Goal: Register for event/course

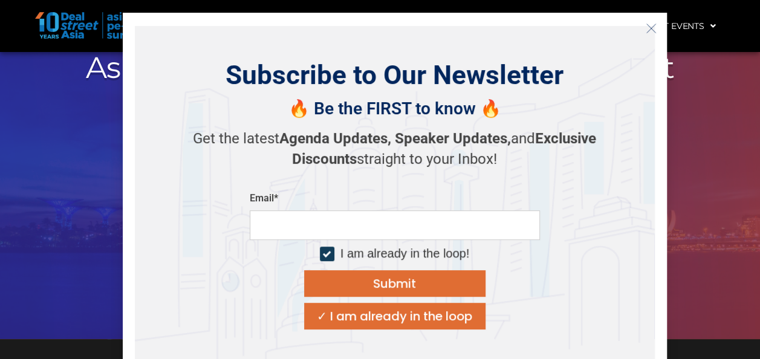
scroll to position [181, 0]
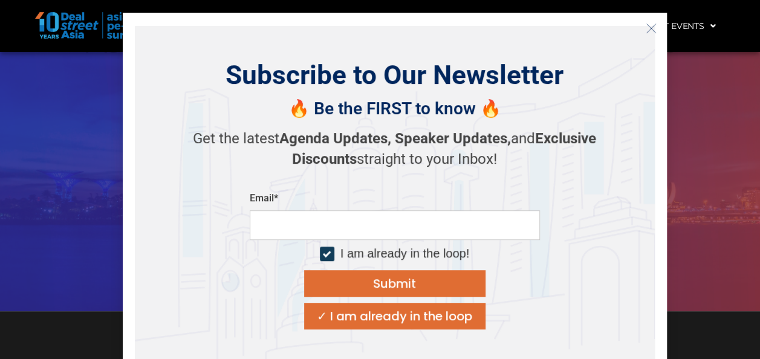
click at [330, 238] on input "email" at bounding box center [395, 225] width 290 height 30
type input "**********"
click at [383, 289] on div "Submit" at bounding box center [394, 284] width 43 height 12
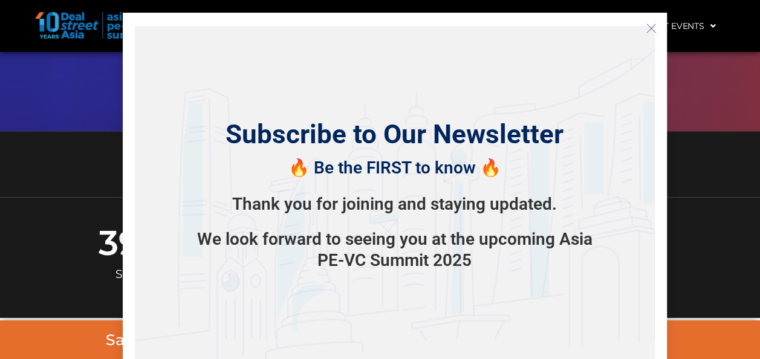
scroll to position [363, 0]
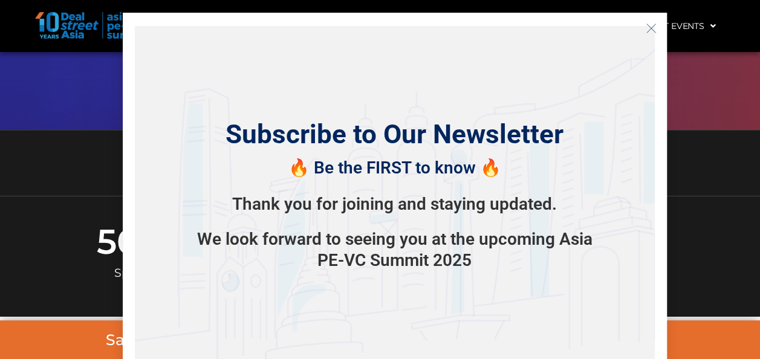
click at [649, 29] on icon "Close" at bounding box center [651, 28] width 11 height 11
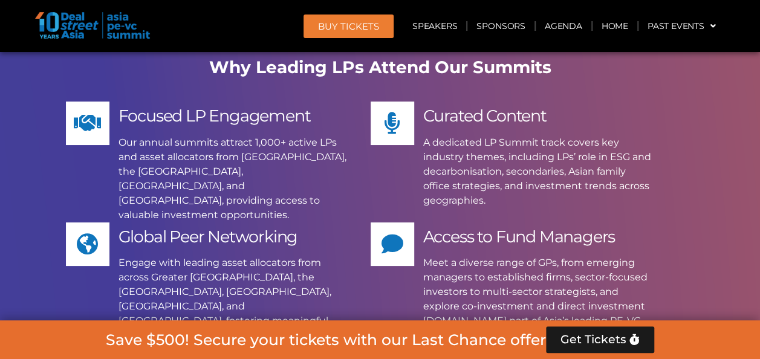
scroll to position [9131, 0]
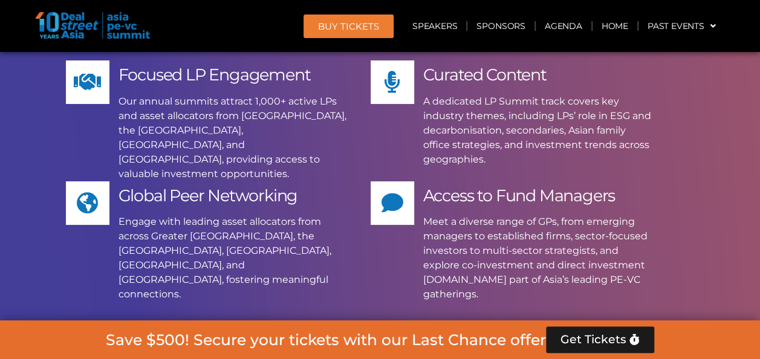
click at [295, 326] on link "Apply Now" at bounding box center [380, 352] width 200 height 53
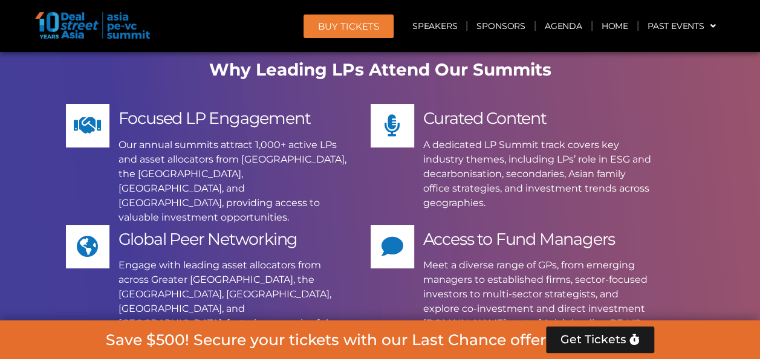
scroll to position [9010, 0]
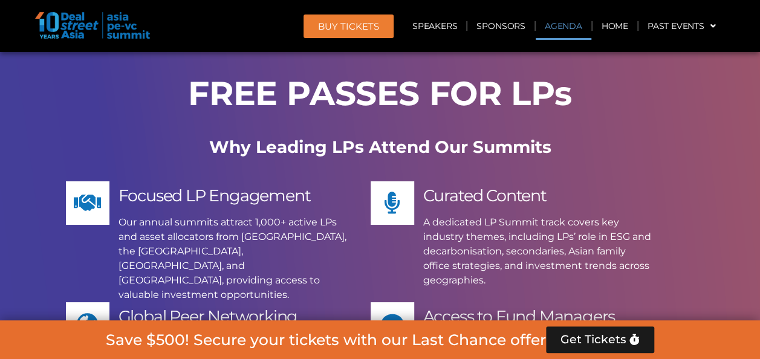
click at [553, 24] on link "Agenda" at bounding box center [564, 26] width 56 height 28
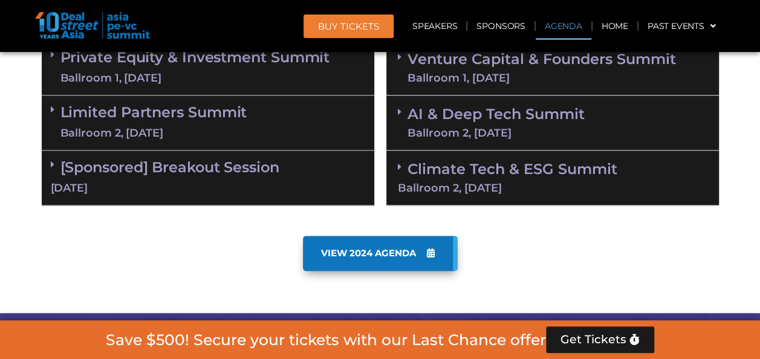
scroll to position [693, 0]
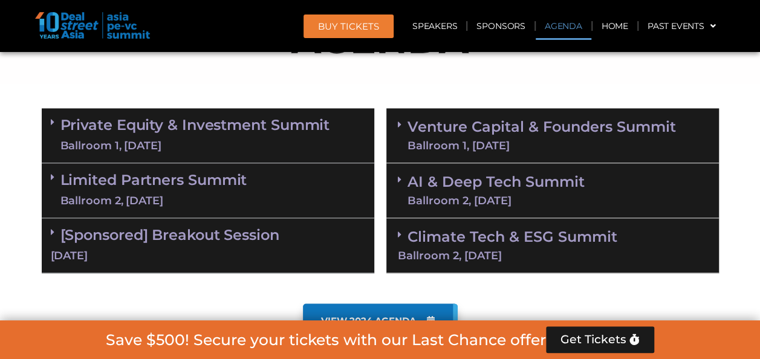
click at [267, 126] on link "Private Equity & Investment Summit Ballroom 1, [DATE]" at bounding box center [195, 135] width 270 height 36
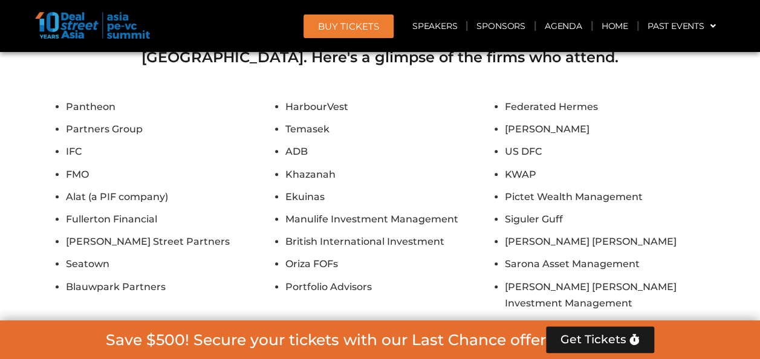
scroll to position [11578, 0]
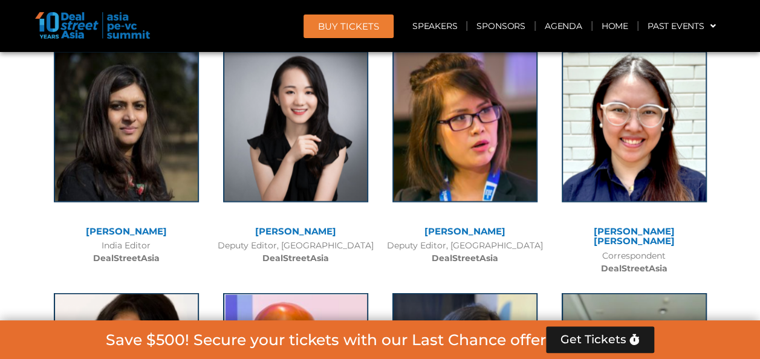
scroll to position [10187, 0]
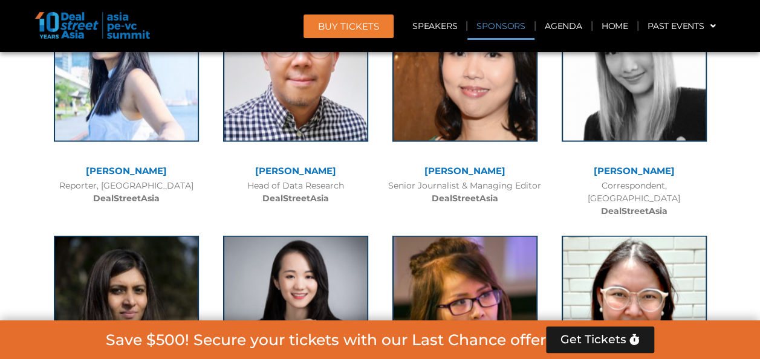
click at [508, 29] on link "Sponsors" at bounding box center [500, 26] width 67 height 28
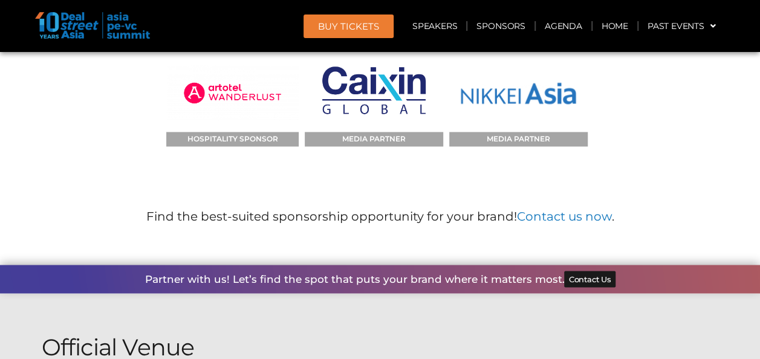
scroll to position [14581, 0]
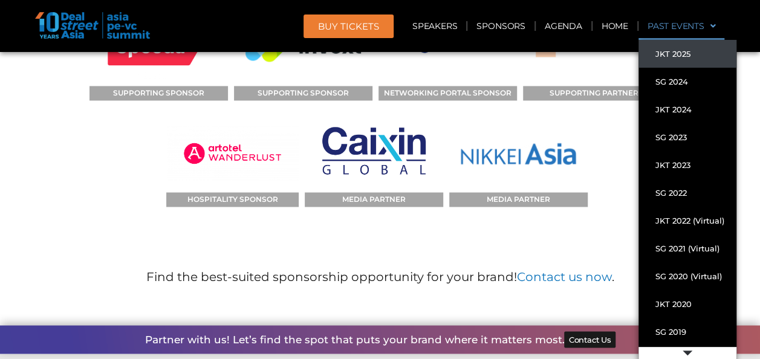
click at [671, 49] on link "JKT 2025" at bounding box center [688, 54] width 98 height 28
click at [666, 53] on link "JKT 2025" at bounding box center [688, 54] width 98 height 28
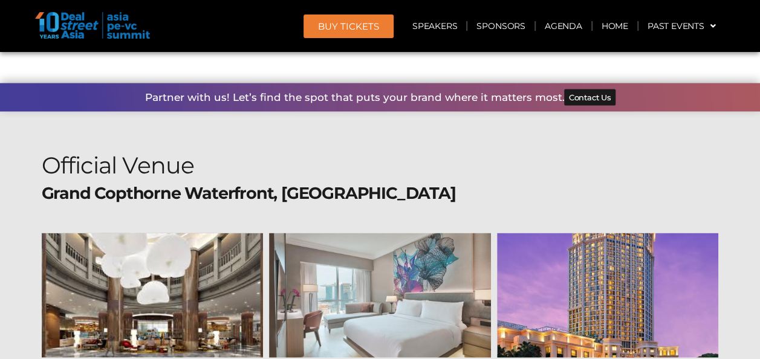
scroll to position [14867, 0]
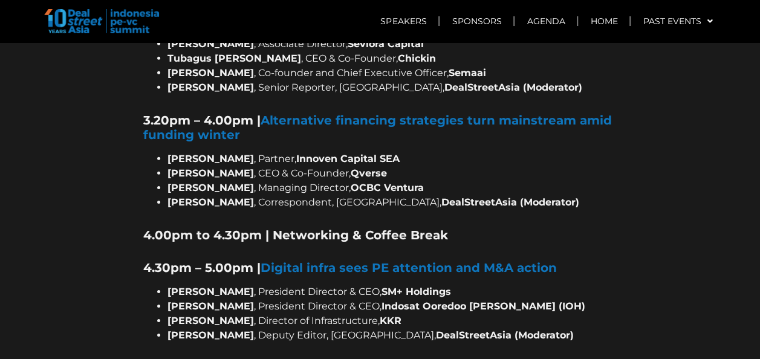
scroll to position [1754, 0]
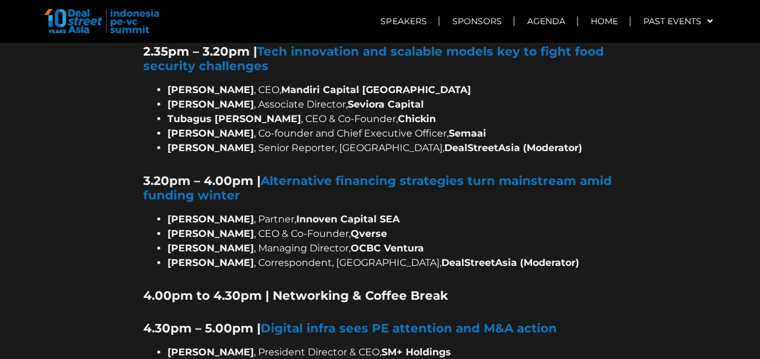
drag, startPoint x: 166, startPoint y: 201, endPoint x: 433, endPoint y: 207, distance: 266.8
click at [433, 212] on ul "Paul Ong , Partner, Innoven Capital SEA Gena Bijaksana , CEO & Co-Founder, Qver…" at bounding box center [380, 241] width 474 height 58
drag, startPoint x: 433, startPoint y: 207, endPoint x: 343, endPoint y: 201, distance: 89.7
copy li "Darryl Ratulangi , Managing Director, OCBC Ventura"
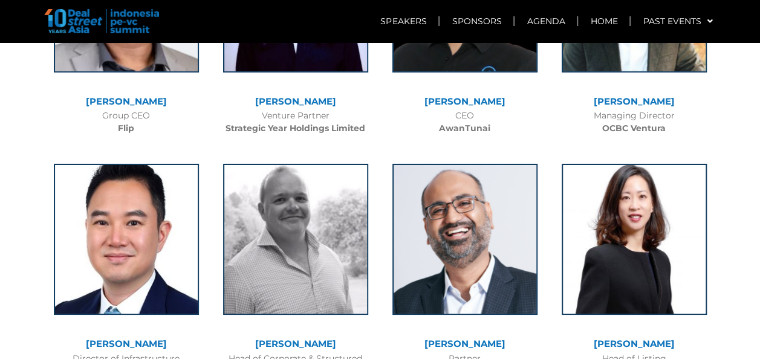
scroll to position [4354, 0]
